Goal: Transaction & Acquisition: Book appointment/travel/reservation

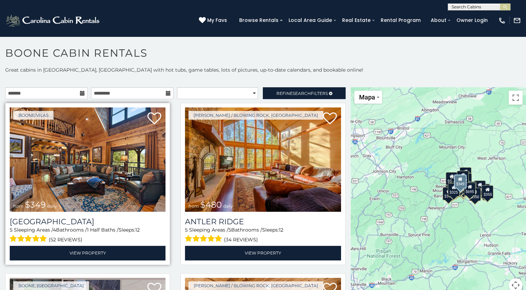
click at [106, 177] on img at bounding box center [88, 159] width 156 height 104
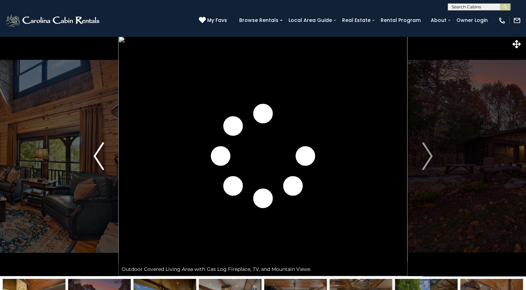
click at [98, 159] on img "Previous" at bounding box center [98, 156] width 10 height 28
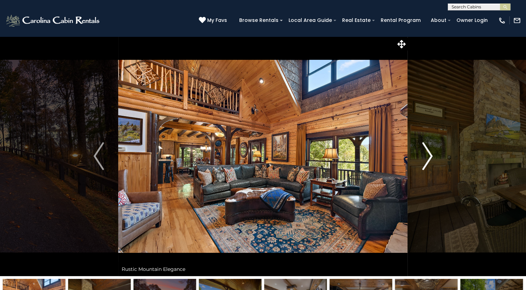
click at [426, 154] on img "Next" at bounding box center [427, 156] width 10 height 28
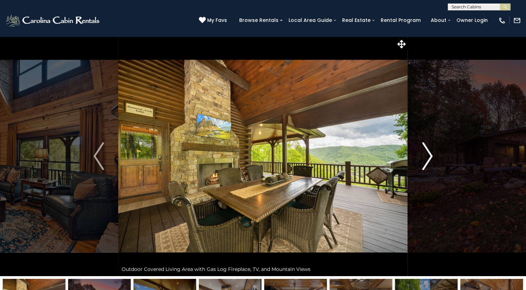
click at [425, 152] on img "Next" at bounding box center [427, 156] width 10 height 28
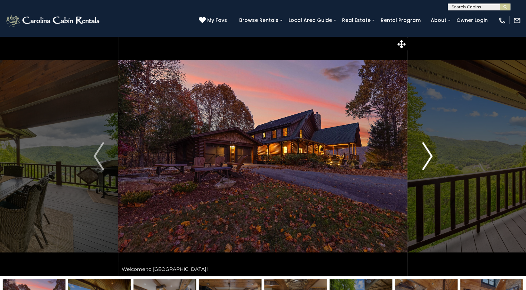
click at [425, 152] on img "Next" at bounding box center [427, 156] width 10 height 28
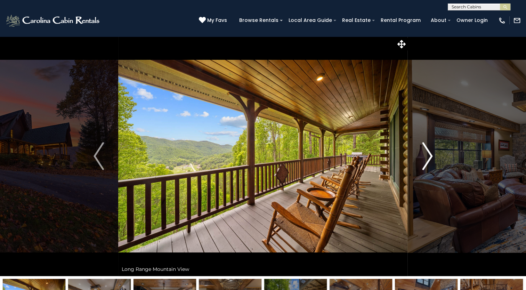
click at [425, 152] on img "Next" at bounding box center [427, 156] width 10 height 28
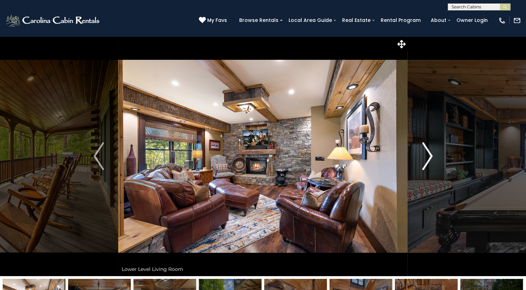
click at [425, 152] on img "Next" at bounding box center [427, 156] width 10 height 28
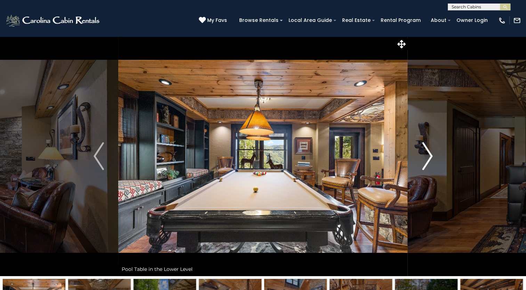
click at [425, 152] on img "Next" at bounding box center [427, 156] width 10 height 28
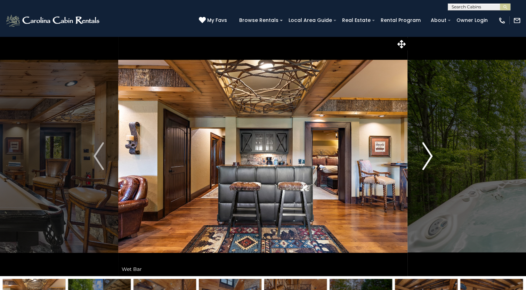
click at [425, 152] on img "Next" at bounding box center [427, 156] width 10 height 28
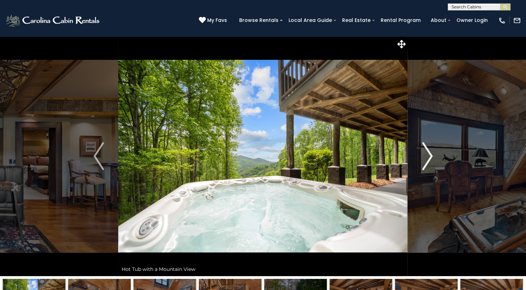
click at [425, 152] on img "Next" at bounding box center [427, 156] width 10 height 28
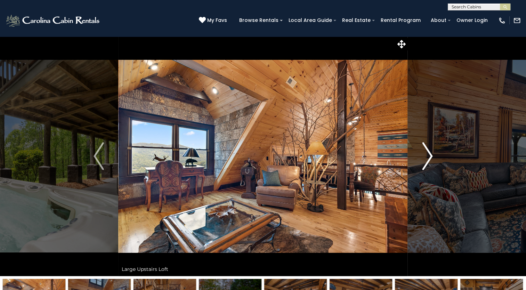
click at [425, 152] on img "Next" at bounding box center [427, 156] width 10 height 28
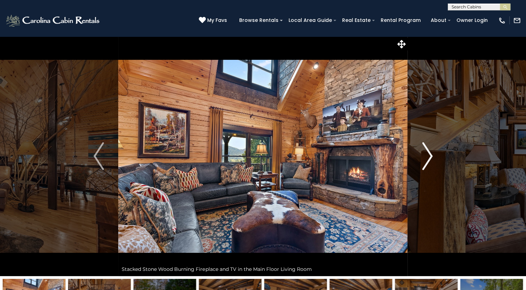
click at [425, 152] on img "Next" at bounding box center [427, 156] width 10 height 28
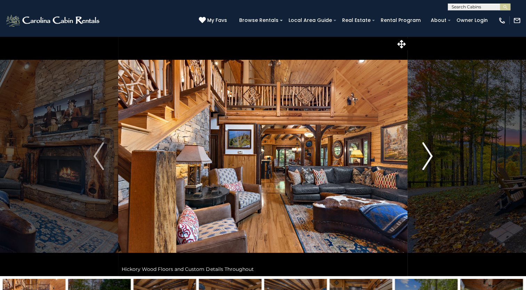
click at [424, 151] on img "Next" at bounding box center [427, 156] width 10 height 28
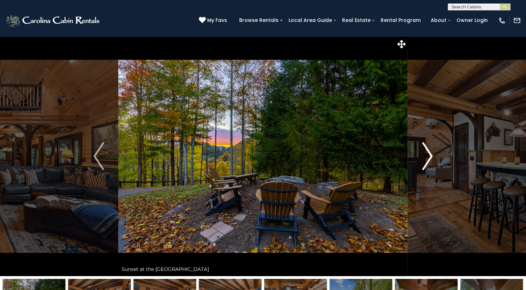
click at [424, 151] on img "Next" at bounding box center [427, 156] width 10 height 28
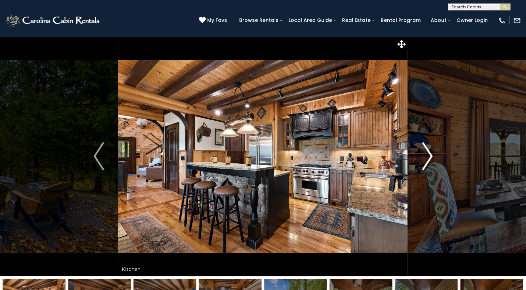
click at [424, 151] on img "Next" at bounding box center [427, 156] width 10 height 28
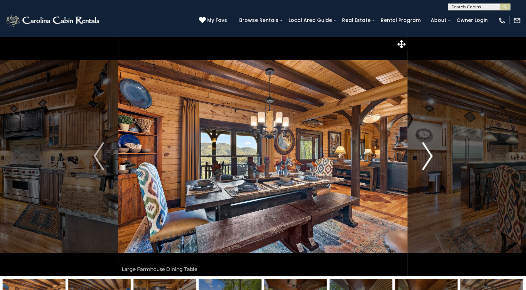
click at [424, 151] on img "Next" at bounding box center [427, 156] width 10 height 28
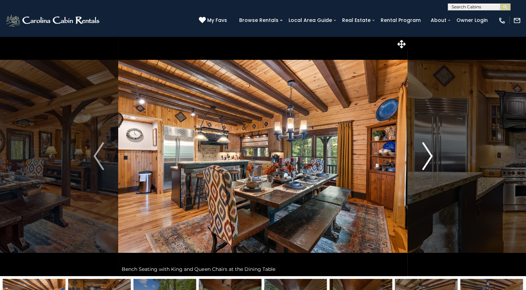
click at [424, 151] on img "Next" at bounding box center [427, 156] width 10 height 28
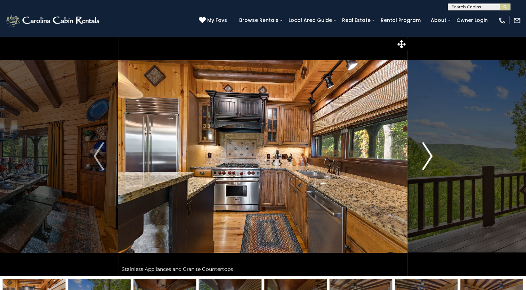
click at [424, 151] on img "Next" at bounding box center [427, 156] width 10 height 28
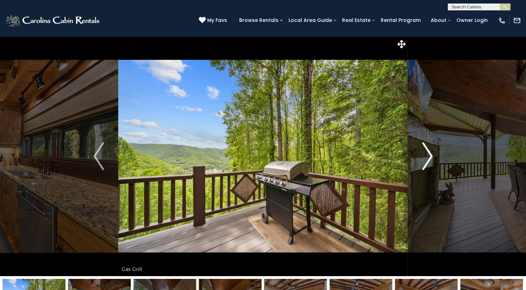
click at [424, 151] on img "Next" at bounding box center [427, 156] width 10 height 28
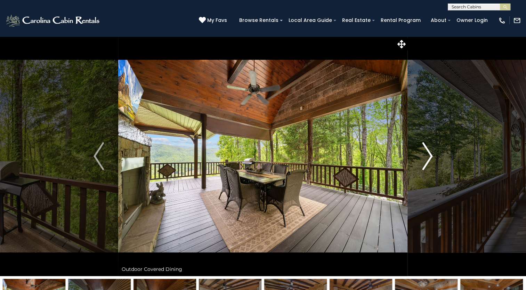
click at [424, 151] on img "Next" at bounding box center [427, 156] width 10 height 28
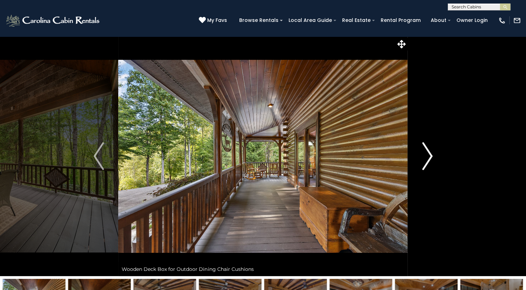
click at [424, 151] on img "Next" at bounding box center [427, 156] width 10 height 28
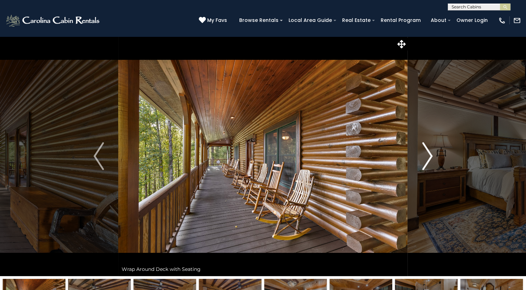
click at [424, 151] on img "Next" at bounding box center [427, 156] width 10 height 28
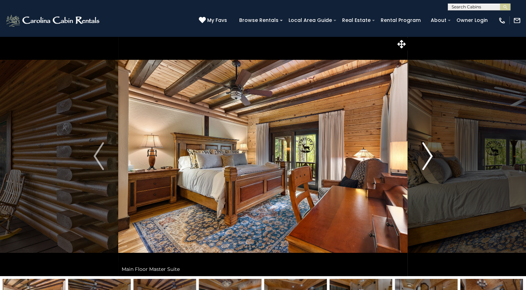
click at [424, 151] on img "Next" at bounding box center [427, 156] width 10 height 28
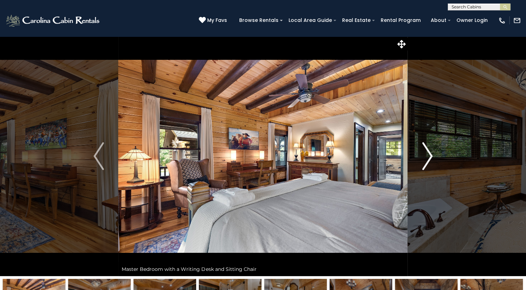
click at [424, 151] on img "Next" at bounding box center [427, 156] width 10 height 28
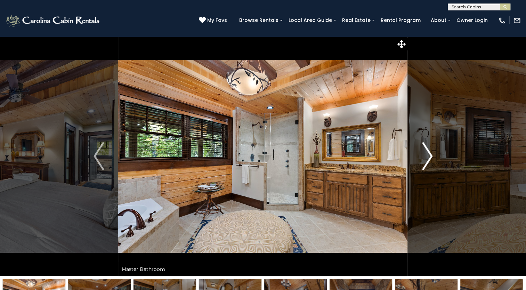
click at [424, 151] on img "Next" at bounding box center [427, 156] width 10 height 28
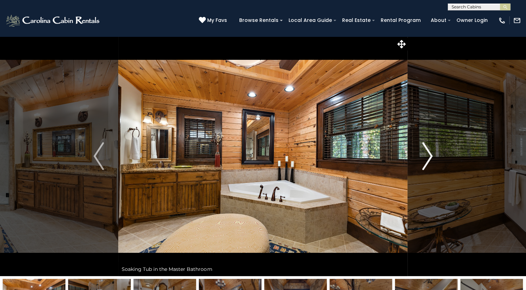
click at [424, 151] on img "Next" at bounding box center [427, 156] width 10 height 28
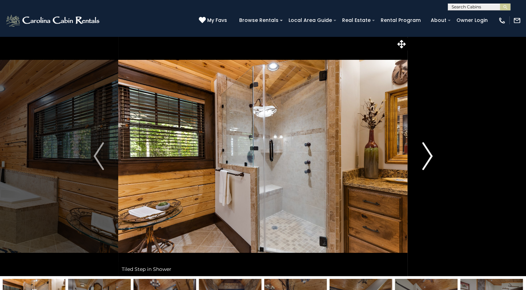
click at [424, 151] on img "Next" at bounding box center [427, 156] width 10 height 28
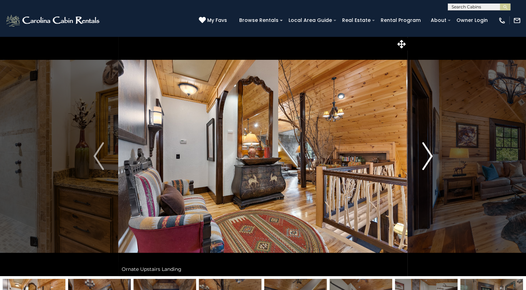
click at [424, 151] on img "Next" at bounding box center [427, 156] width 10 height 28
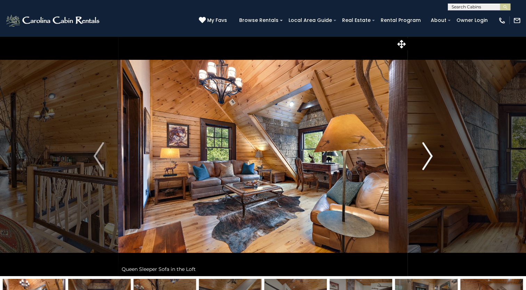
click at [424, 151] on img "Next" at bounding box center [427, 156] width 10 height 28
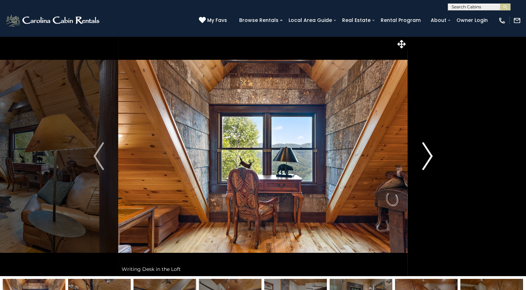
click at [424, 151] on img "Next" at bounding box center [427, 156] width 10 height 28
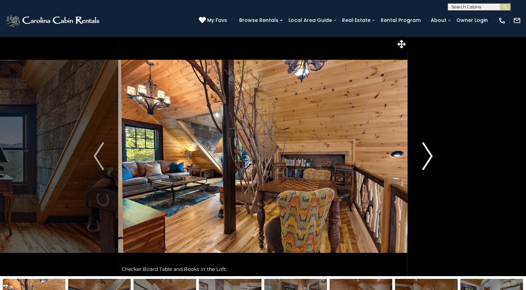
click at [424, 151] on img "Next" at bounding box center [427, 156] width 10 height 28
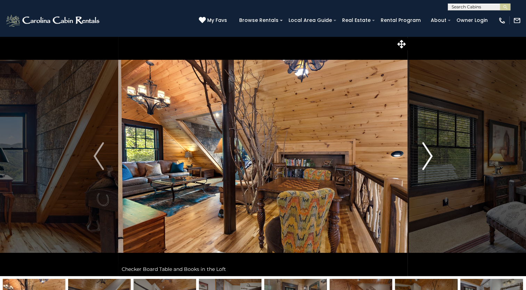
click at [424, 151] on img "Next" at bounding box center [427, 156] width 10 height 28
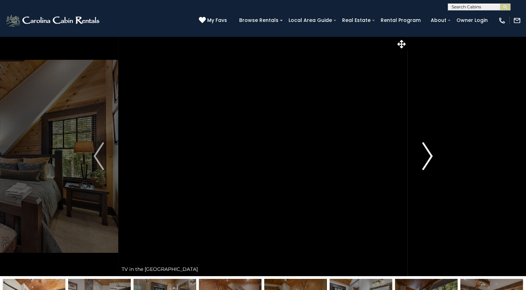
click at [424, 151] on img "Next" at bounding box center [427, 156] width 10 height 28
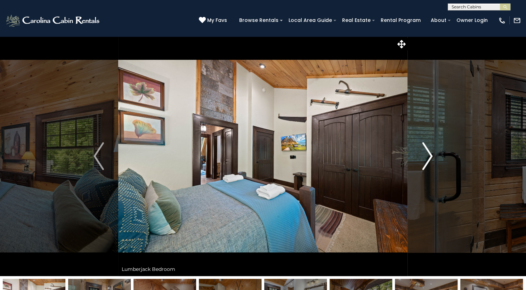
click at [424, 151] on img "Next" at bounding box center [427, 156] width 10 height 28
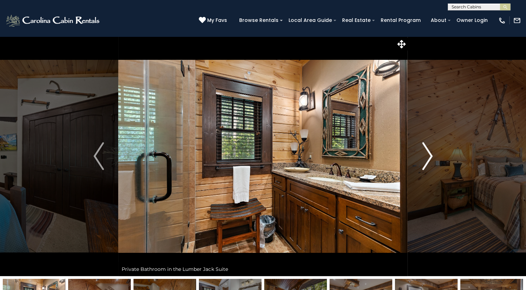
click at [422, 154] on img "Next" at bounding box center [427, 156] width 10 height 28
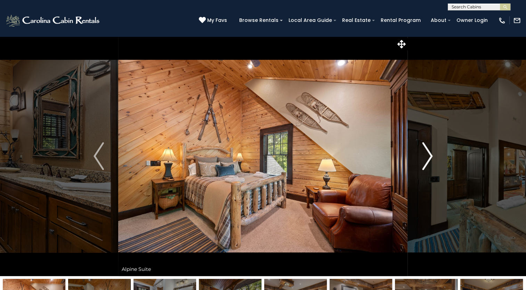
click at [422, 154] on img "Next" at bounding box center [427, 156] width 10 height 28
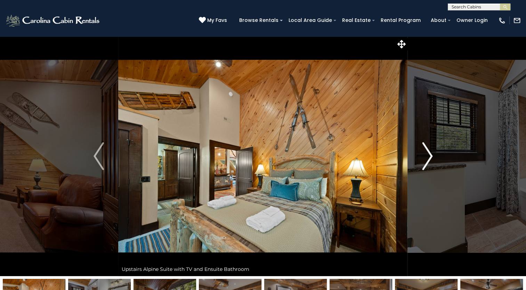
click at [422, 154] on img "Next" at bounding box center [427, 156] width 10 height 28
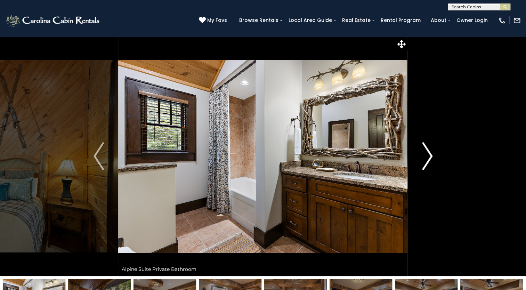
click at [422, 154] on img "Next" at bounding box center [427, 156] width 10 height 28
